Goal: Task Accomplishment & Management: Use online tool/utility

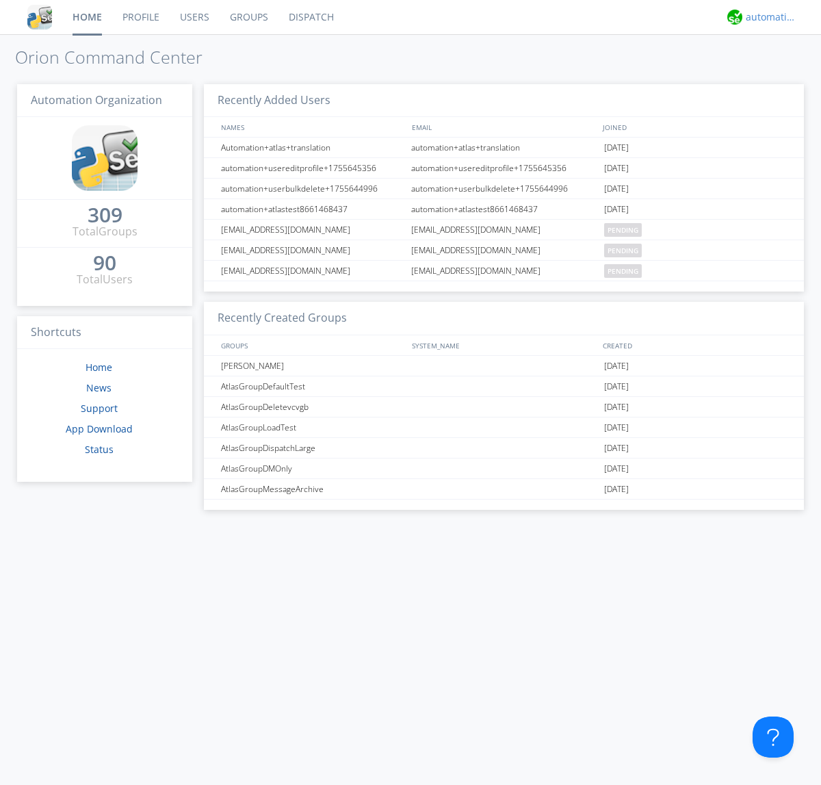
click at [768, 17] on div "automation+atlas" at bounding box center [771, 17] width 51 height 14
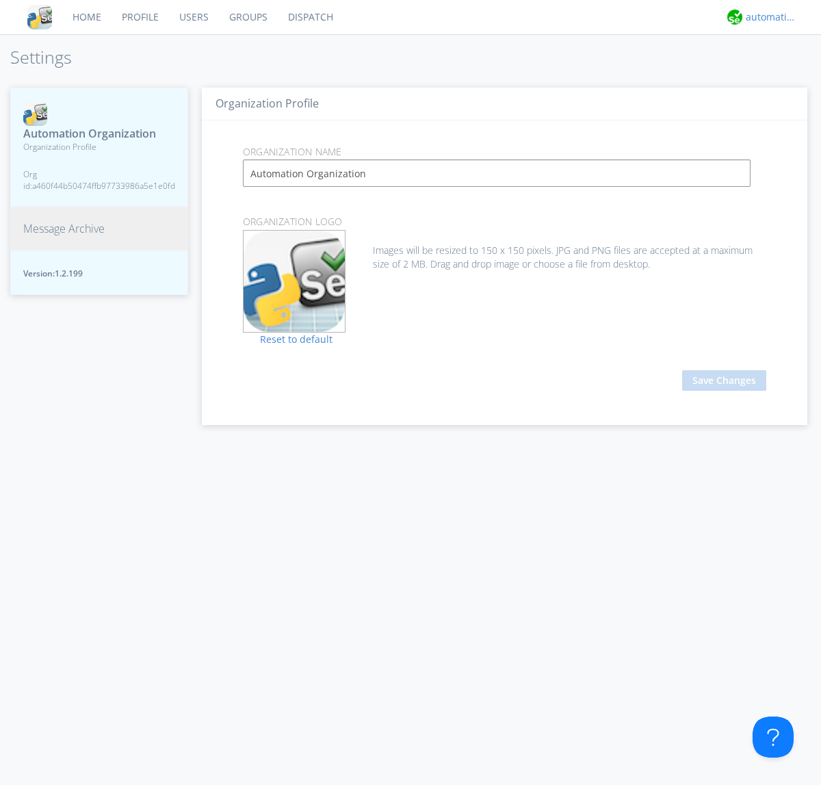
click at [64, 229] on span "Message Archive" at bounding box center [63, 229] width 81 height 16
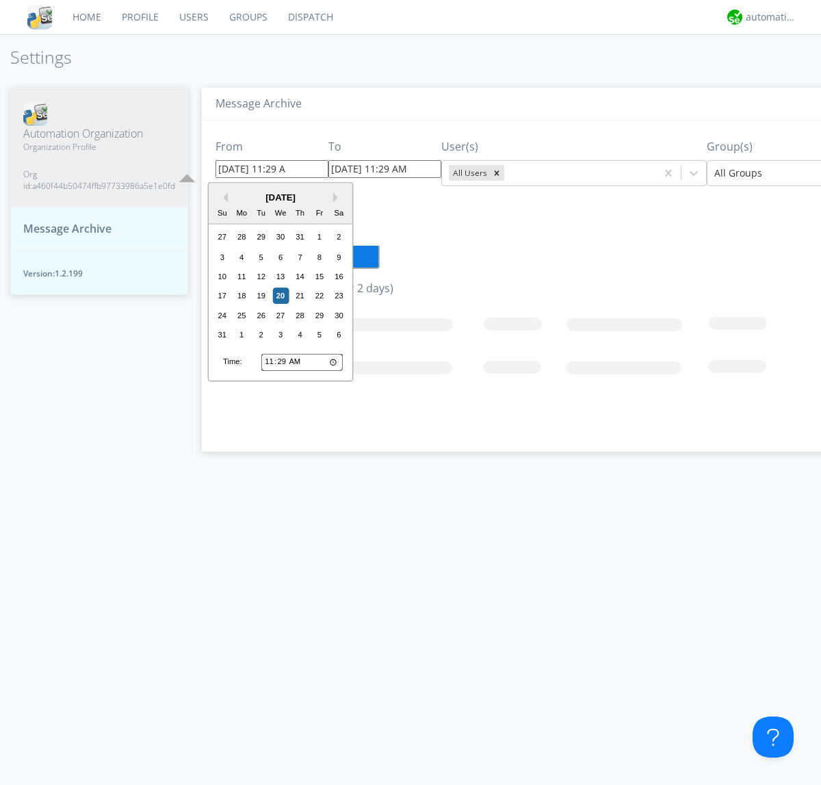
type input "[DATE] 11:29 AM"
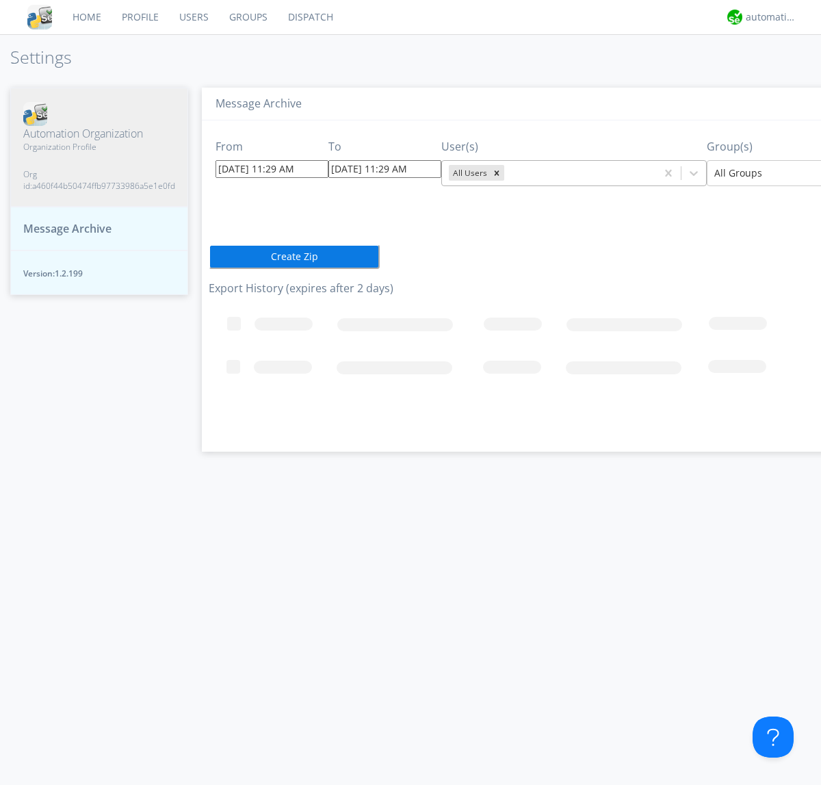
click at [495, 172] on icon "Remove All Users" at bounding box center [497, 172] width 5 height 5
click at [507, 172] on input "text" at bounding box center [508, 173] width 3 height 14
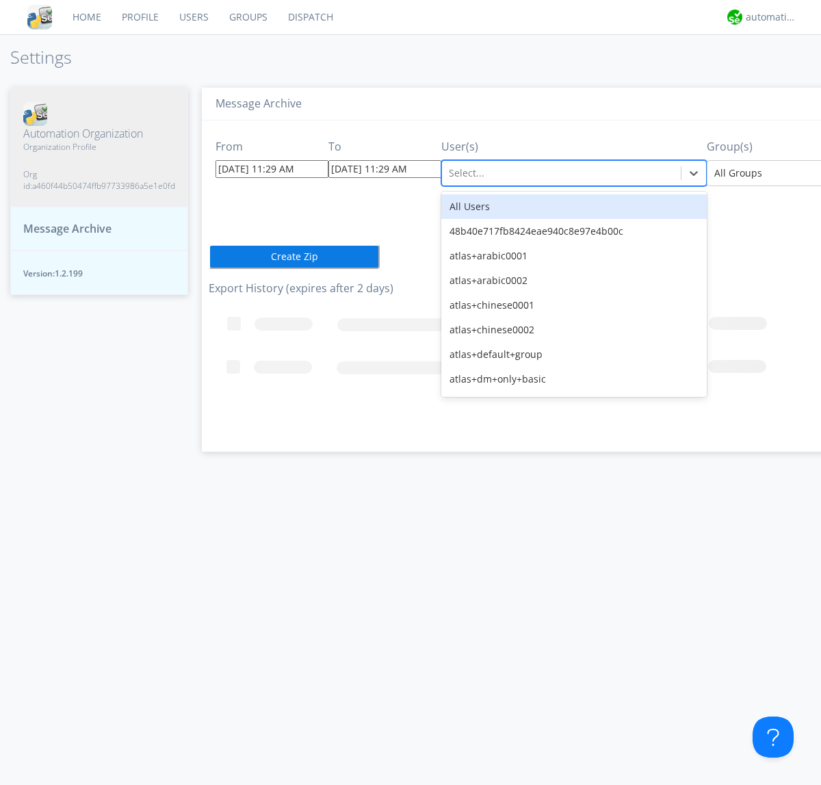
click at [758, 172] on div at bounding box center [815, 173] width 201 height 16
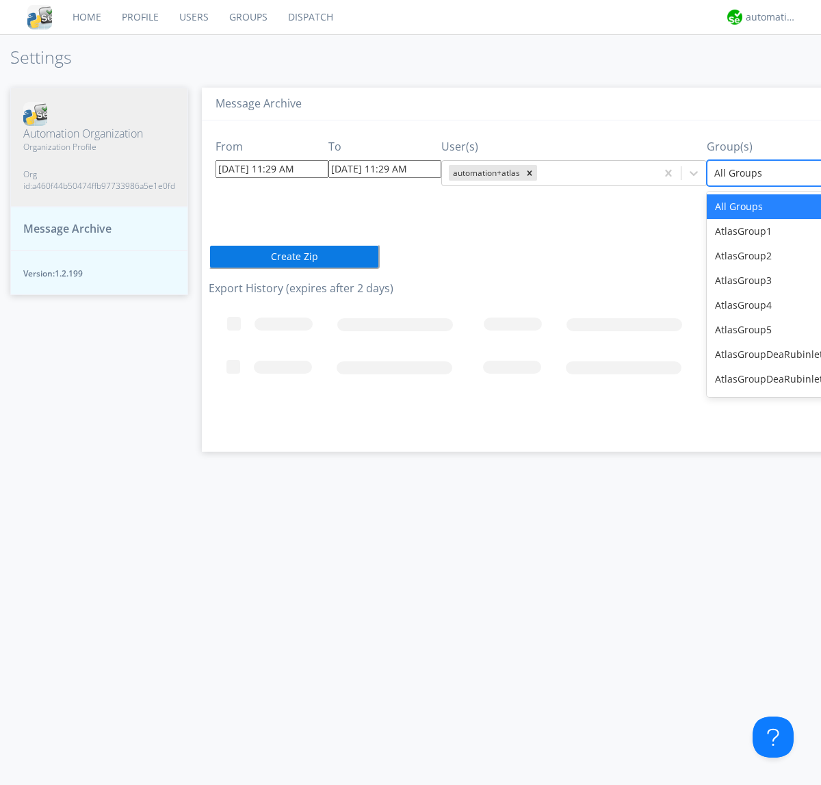
click at [209, 256] on button "Create Zip" at bounding box center [294, 256] width 171 height 25
